Goal: Transaction & Acquisition: Purchase product/service

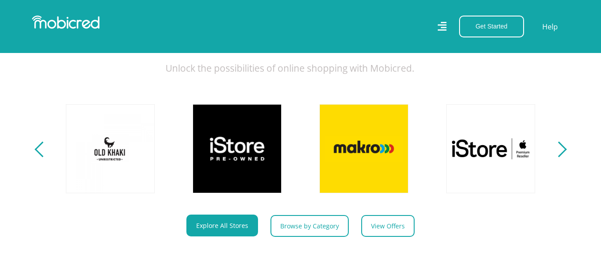
scroll to position [267, 0]
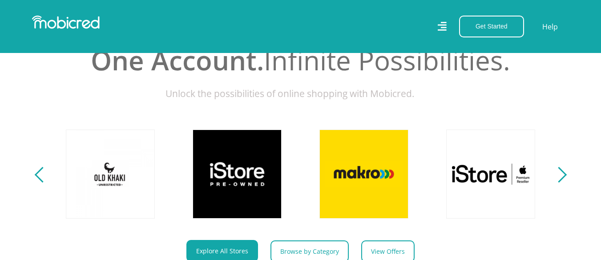
click at [563, 181] on div "Next" at bounding box center [559, 175] width 16 height 16
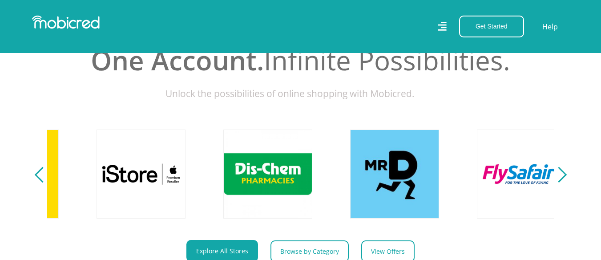
scroll to position [0, 1141]
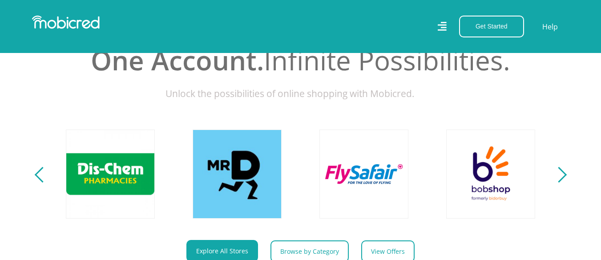
click at [563, 181] on div "Next" at bounding box center [559, 175] width 16 height 16
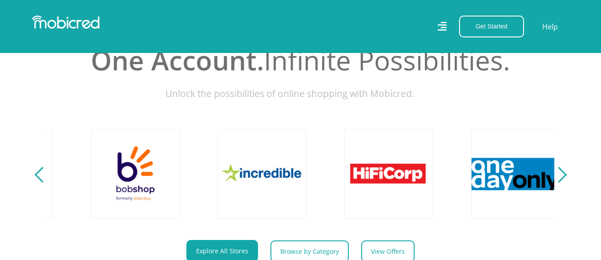
scroll to position [0, 1648]
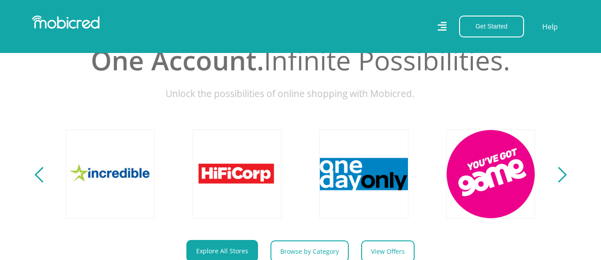
click at [563, 181] on div "Next" at bounding box center [559, 175] width 16 height 16
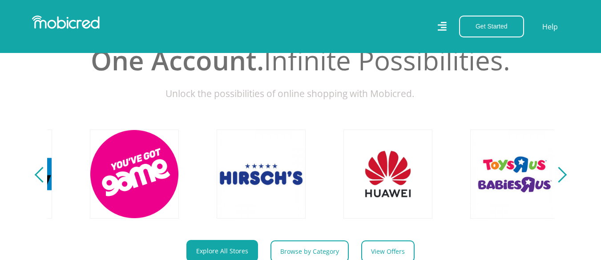
scroll to position [0, 2029]
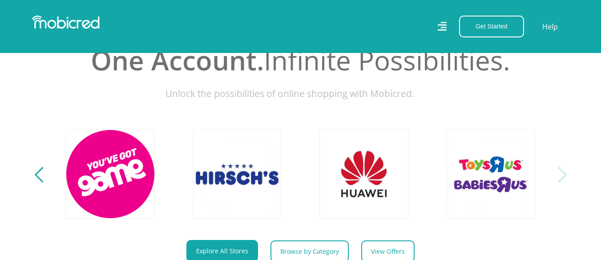
click at [563, 181] on div "Next" at bounding box center [559, 175] width 16 height 16
click at [376, 252] on link "View Offers" at bounding box center [391, 251] width 53 height 22
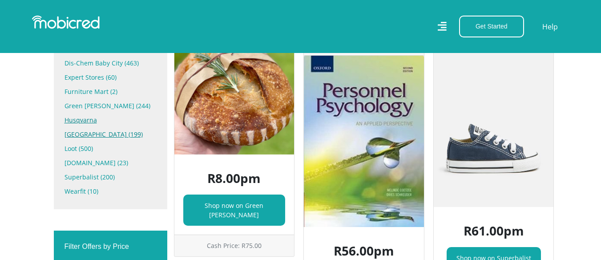
scroll to position [356, 0]
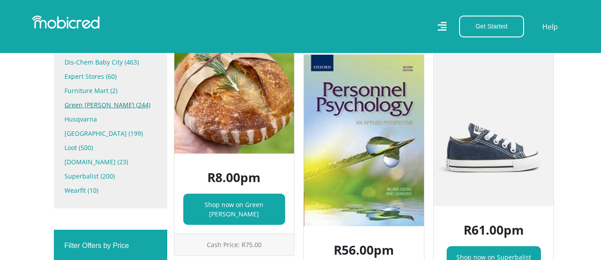
click at [77, 105] on link "Green [PERSON_NAME] (244)" at bounding box center [111, 105] width 92 height 14
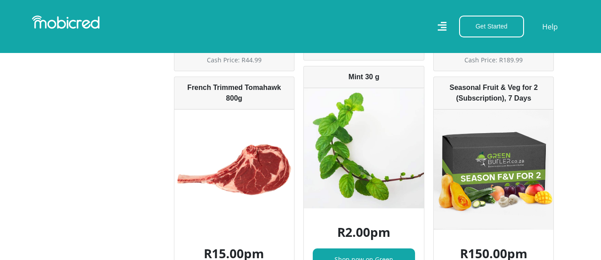
scroll to position [4627, 0]
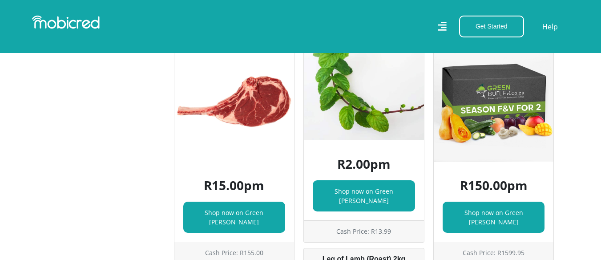
scroll to position [4760, 0]
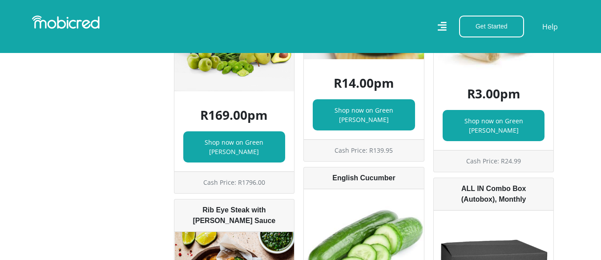
scroll to position [5294, 0]
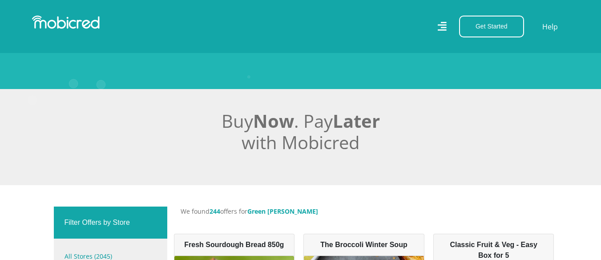
scroll to position [267, 0]
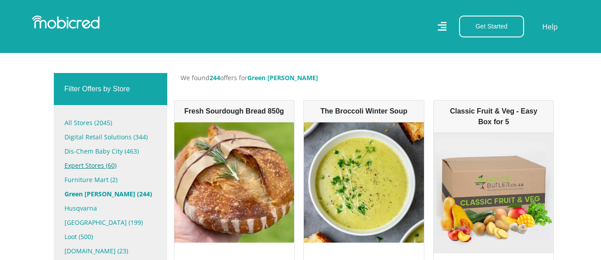
click at [92, 166] on link "Expert Stores (60)" at bounding box center [111, 165] width 92 height 14
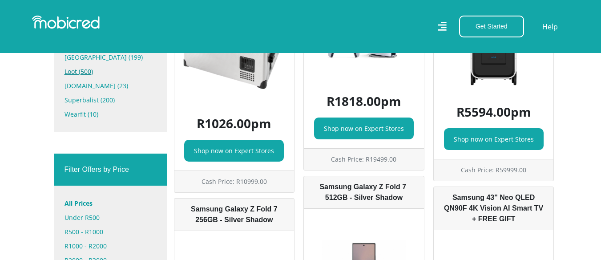
scroll to position [267, 0]
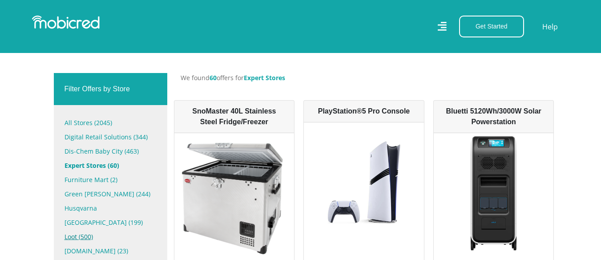
click at [68, 230] on link "Loot (500)" at bounding box center [111, 237] width 92 height 14
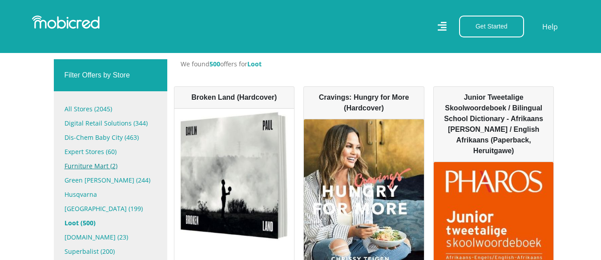
scroll to position [267, 0]
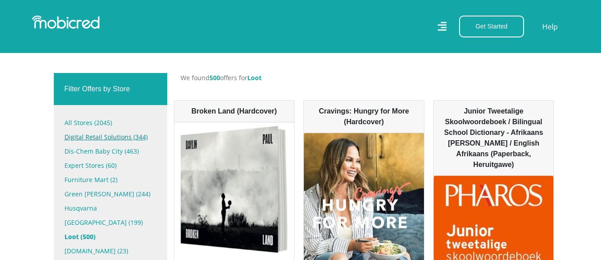
click at [94, 141] on link "Digital Retail Solutions (344)" at bounding box center [111, 137] width 92 height 14
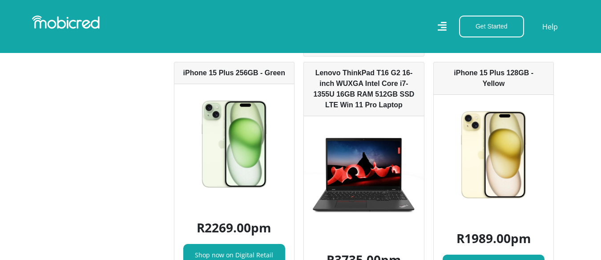
scroll to position [2180, 0]
